Goal: Understand process/instructions: Understand process/instructions

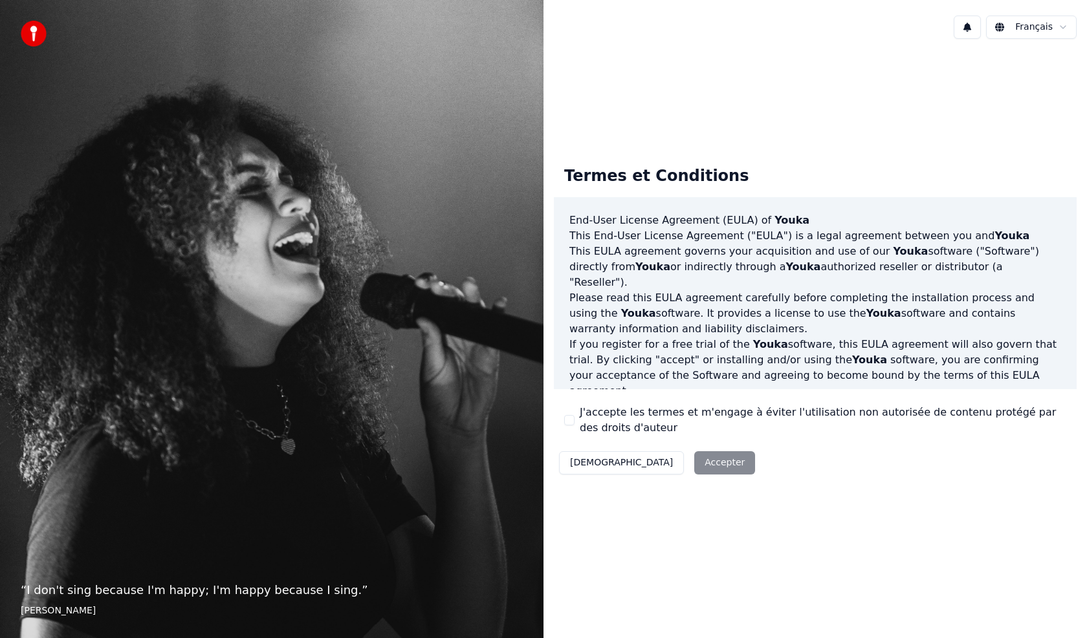
click at [654, 464] on div "Décliner Accepter" at bounding box center [657, 463] width 206 height 34
click at [743, 468] on div "Termes et Conditions End-User License Agreement ([PERSON_NAME]) of Youka This E…" at bounding box center [815, 317] width 523 height 323
click at [653, 461] on div "Décliner Accepter" at bounding box center [657, 463] width 206 height 34
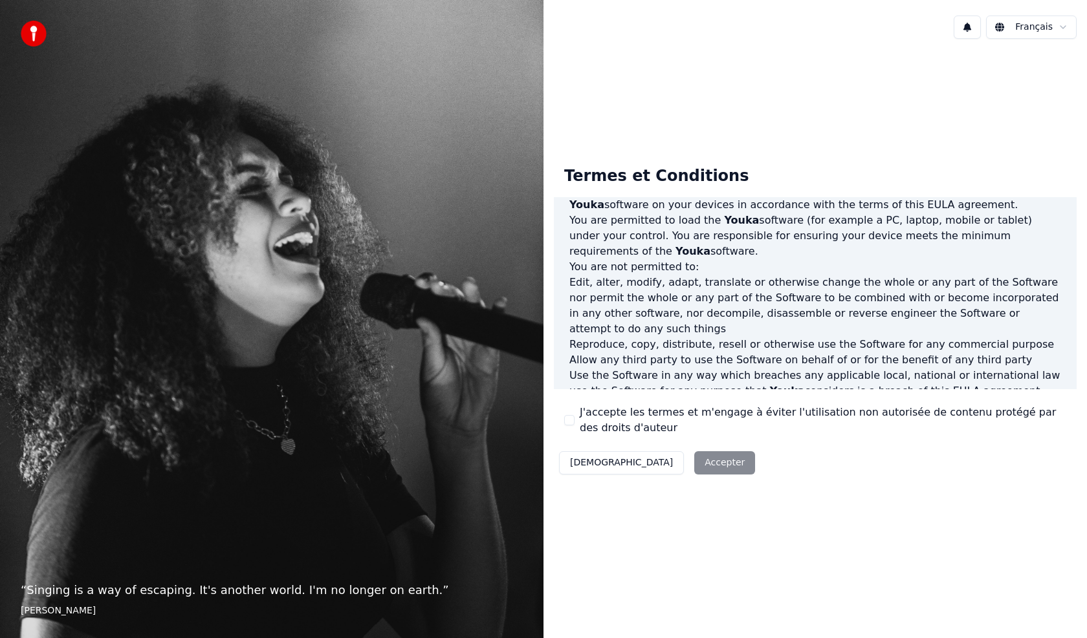
scroll to position [600, 0]
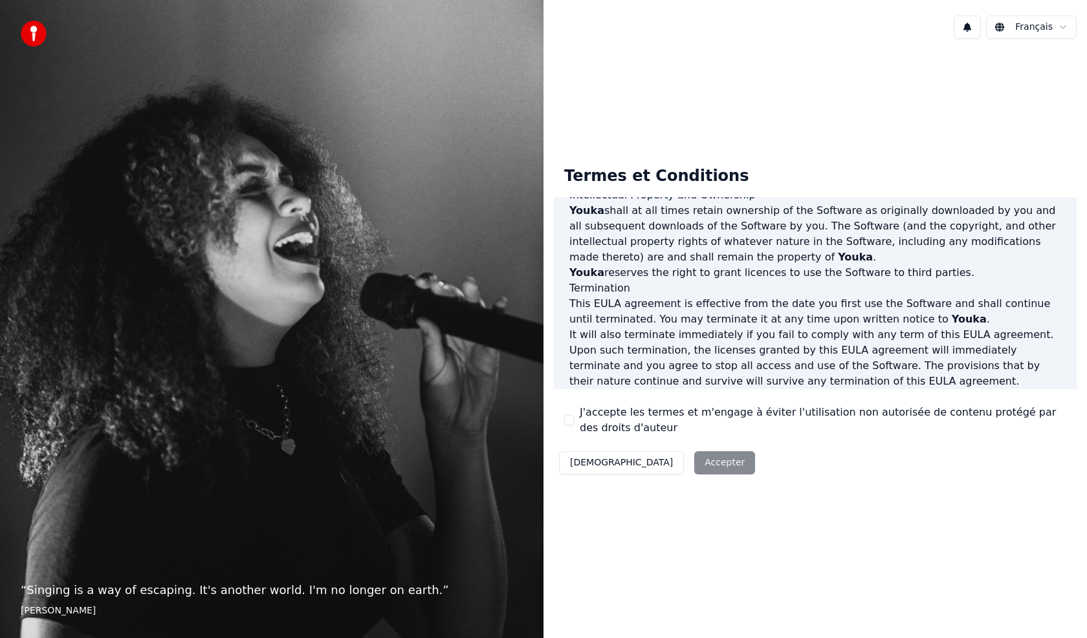
click at [649, 462] on div "Décliner Accepter" at bounding box center [657, 463] width 206 height 34
click at [648, 461] on div "Décliner Accepter" at bounding box center [657, 463] width 206 height 34
click at [594, 462] on button "[DEMOGRAPHIC_DATA]" at bounding box center [621, 463] width 125 height 23
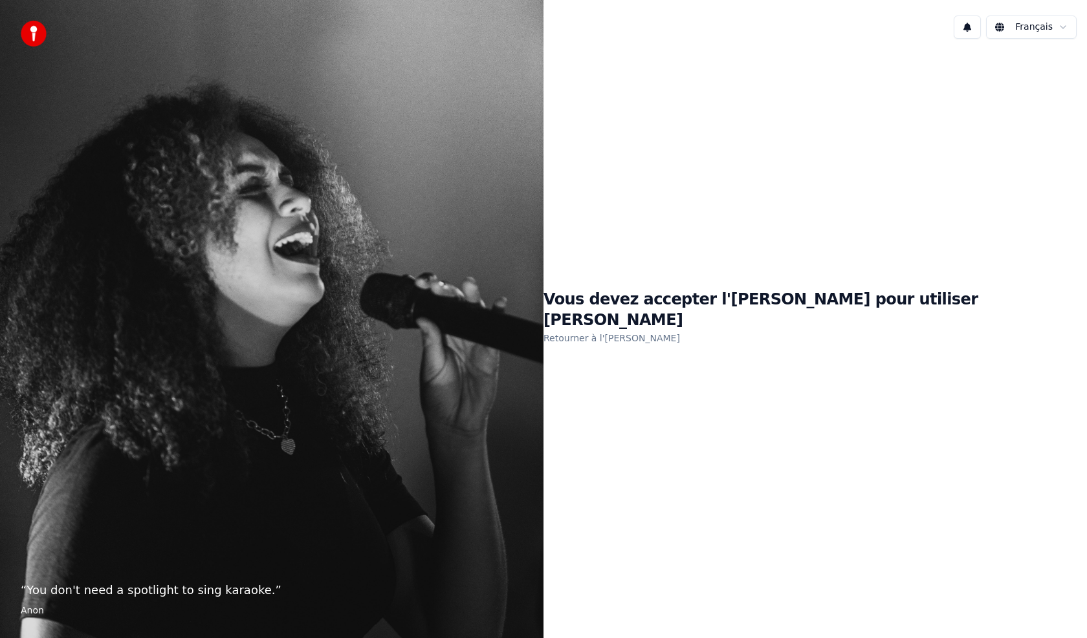
click at [680, 328] on link "Retourner à l'EULA" at bounding box center [611, 338] width 136 height 21
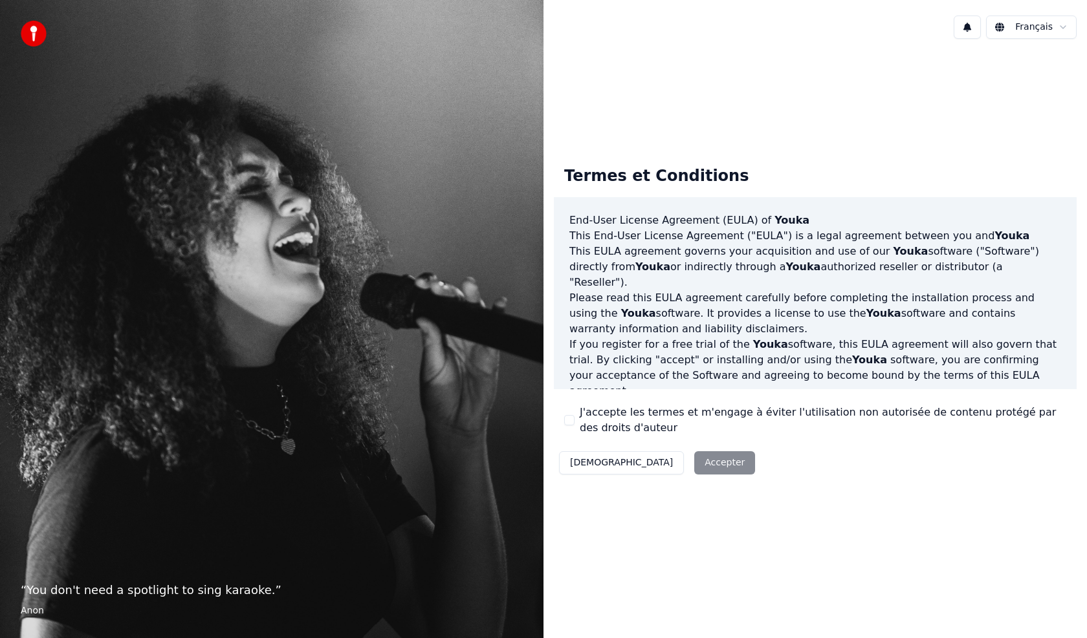
click at [659, 463] on div "Décliner Accepter" at bounding box center [657, 463] width 206 height 34
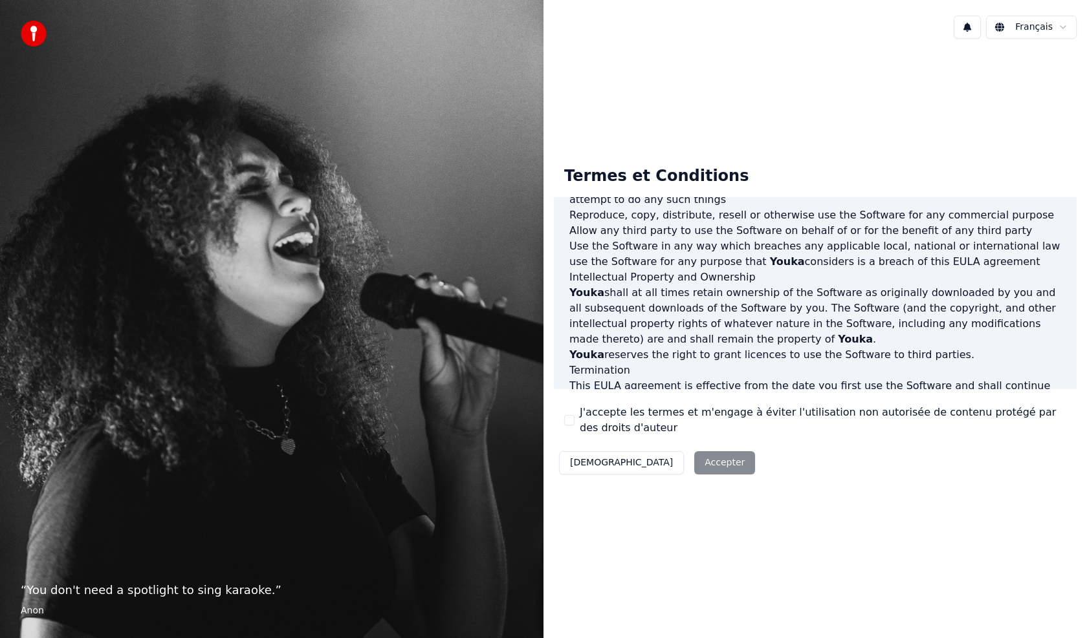
scroll to position [600, 0]
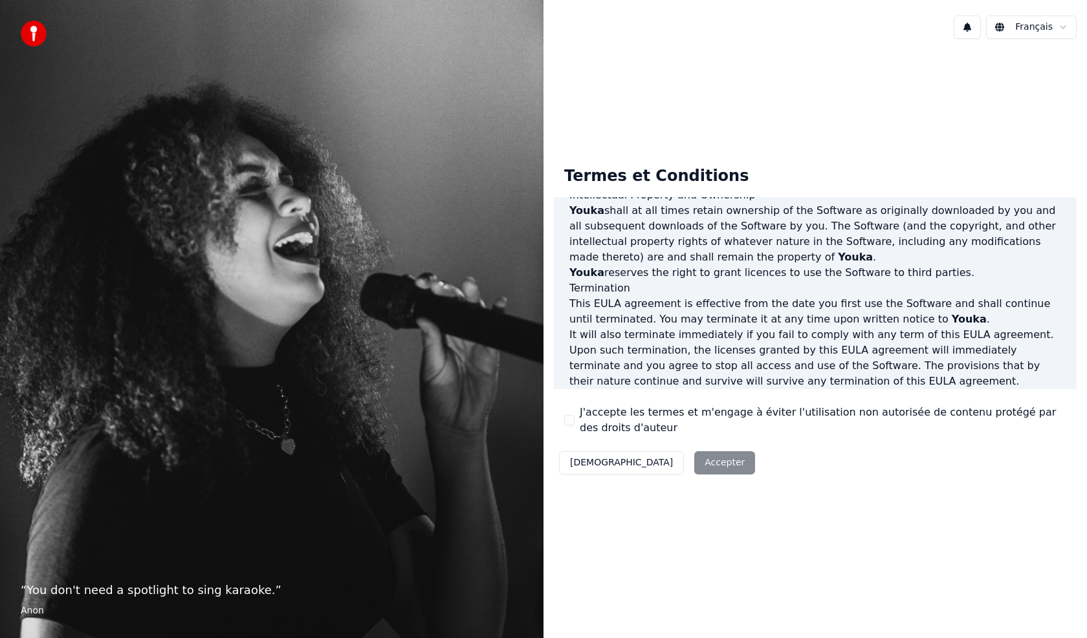
click at [692, 405] on p "This EULA agreement, and any dispute arising out of or in connection with this …" at bounding box center [815, 420] width 492 height 31
click at [660, 459] on div "Décliner Accepter" at bounding box center [657, 463] width 206 height 34
click at [651, 470] on div "Décliner Accepter" at bounding box center [657, 463] width 206 height 34
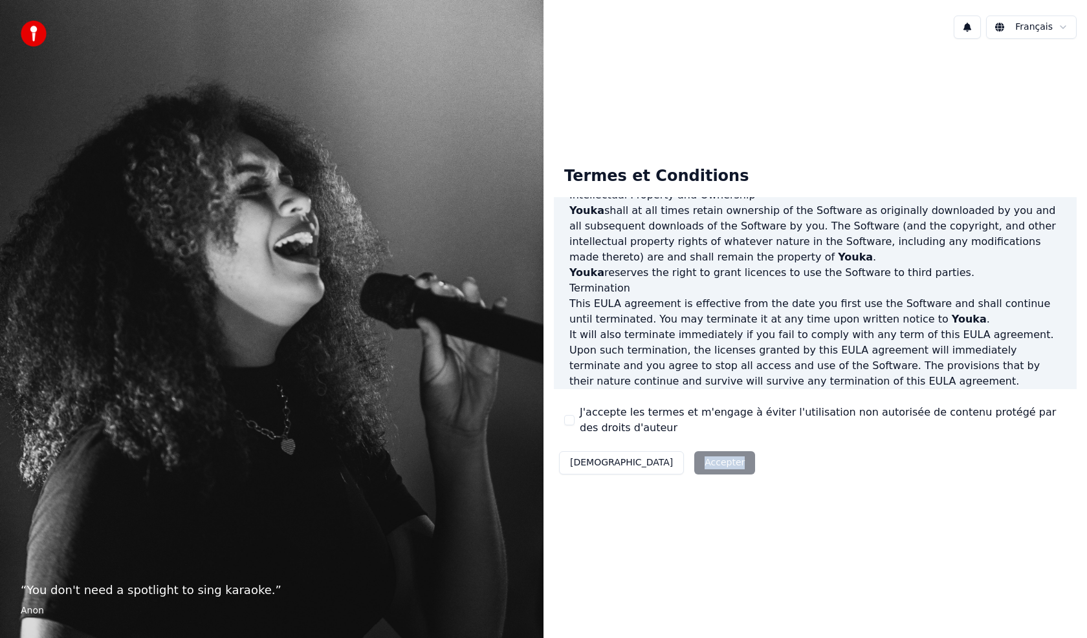
click at [651, 470] on div "Décliner Accepter" at bounding box center [657, 463] width 206 height 34
click at [651, 471] on div "Décliner Accepter" at bounding box center [657, 463] width 206 height 34
